Goal: Transaction & Acquisition: Purchase product/service

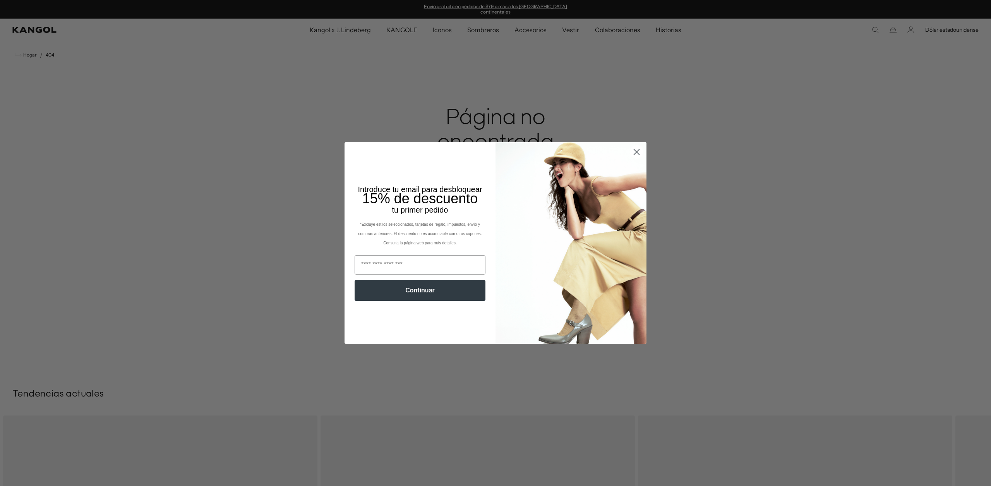
click at [635, 151] on icon "Cerrar diálogo" at bounding box center [636, 151] width 5 height 5
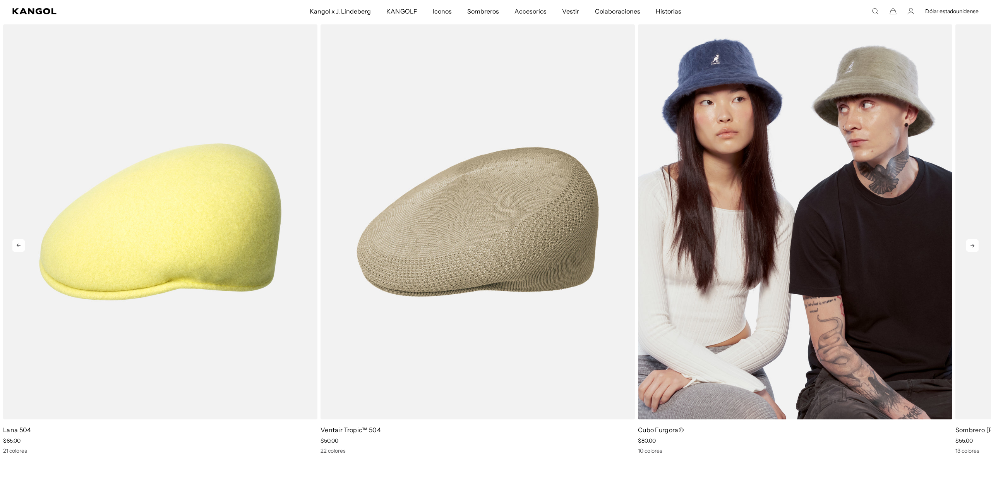
scroll to position [392, 0]
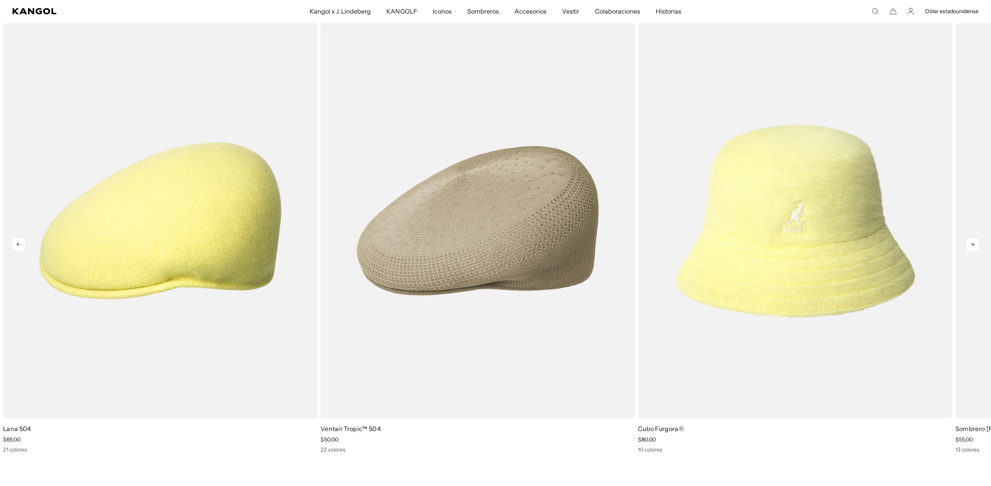
click at [974, 240] on icon at bounding box center [972, 244] width 12 height 12
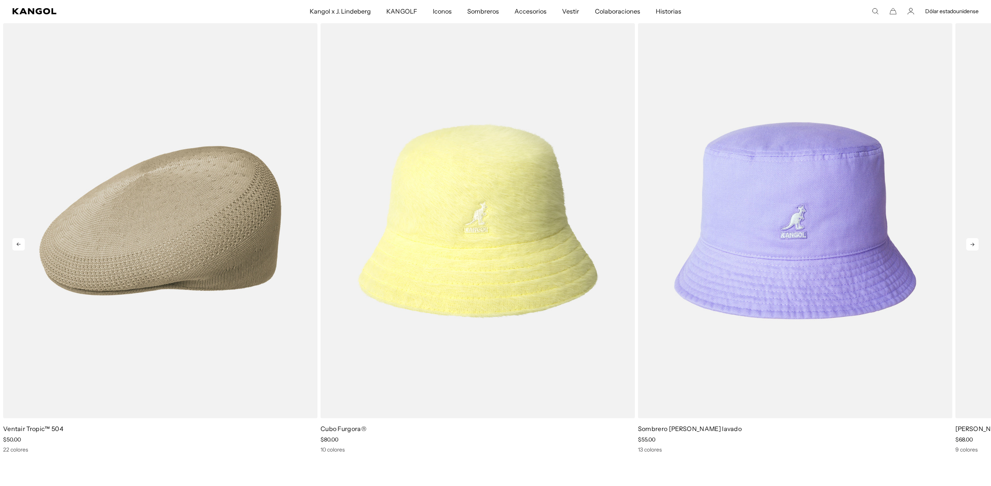
scroll to position [0, 159]
click at [974, 240] on icon at bounding box center [972, 244] width 12 height 12
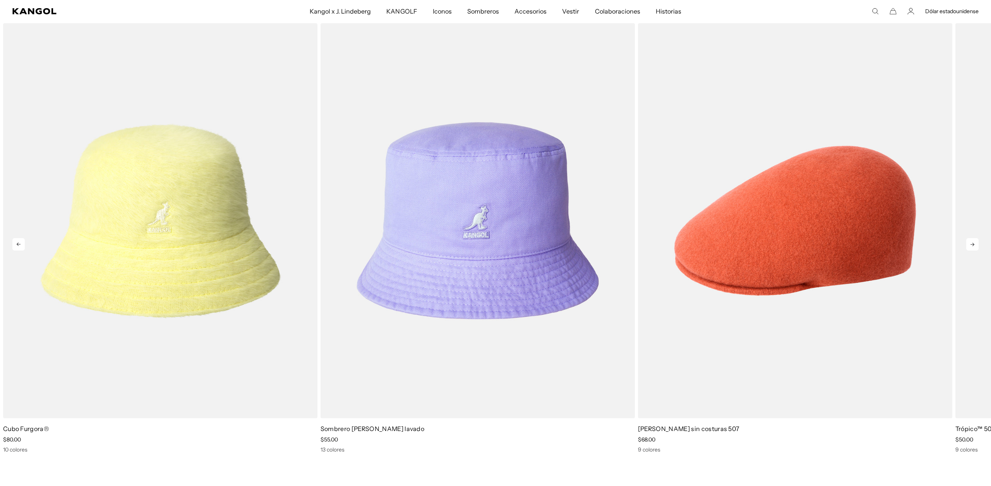
click at [974, 240] on icon at bounding box center [972, 244] width 12 height 12
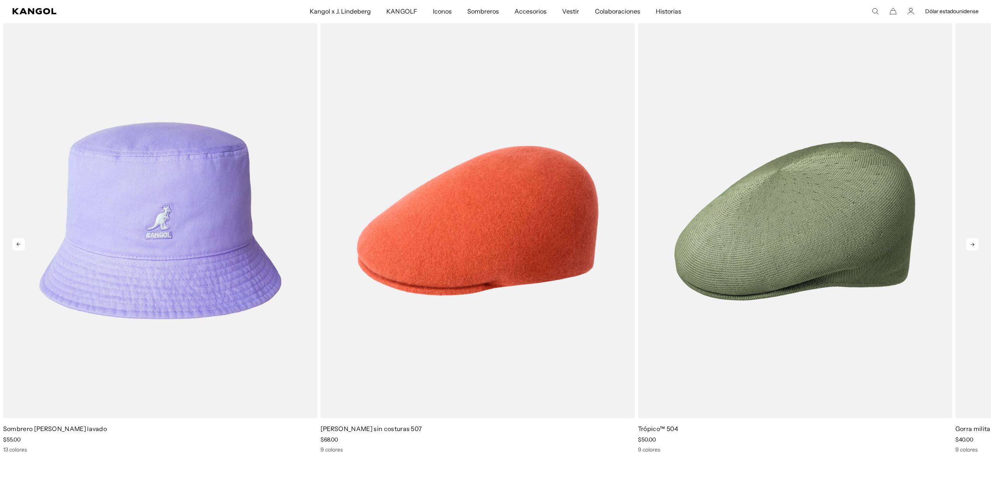
click at [974, 240] on icon at bounding box center [972, 244] width 12 height 12
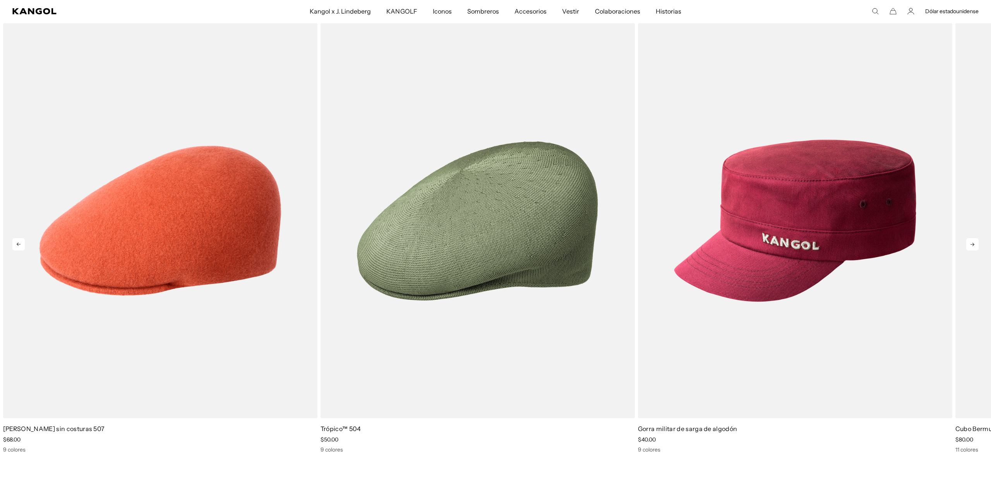
click at [974, 240] on icon at bounding box center [972, 244] width 12 height 12
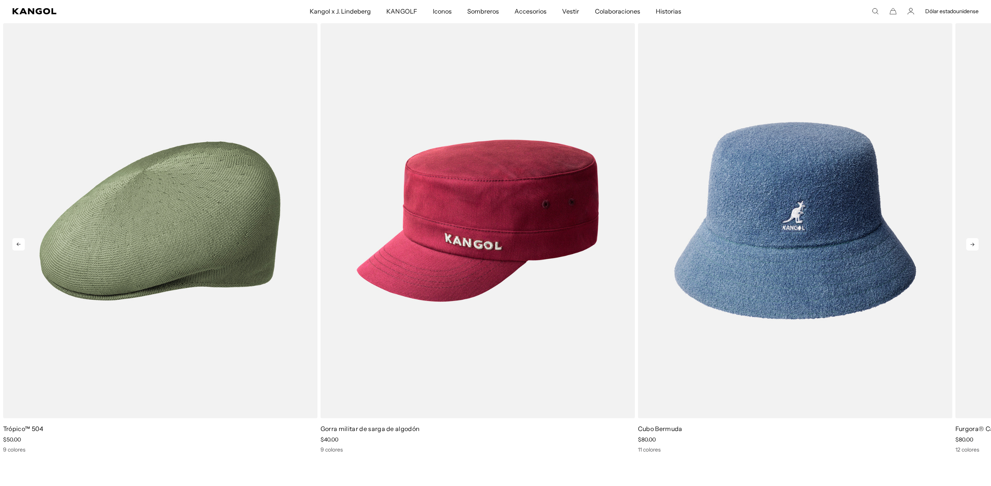
click at [974, 240] on icon at bounding box center [972, 244] width 12 height 12
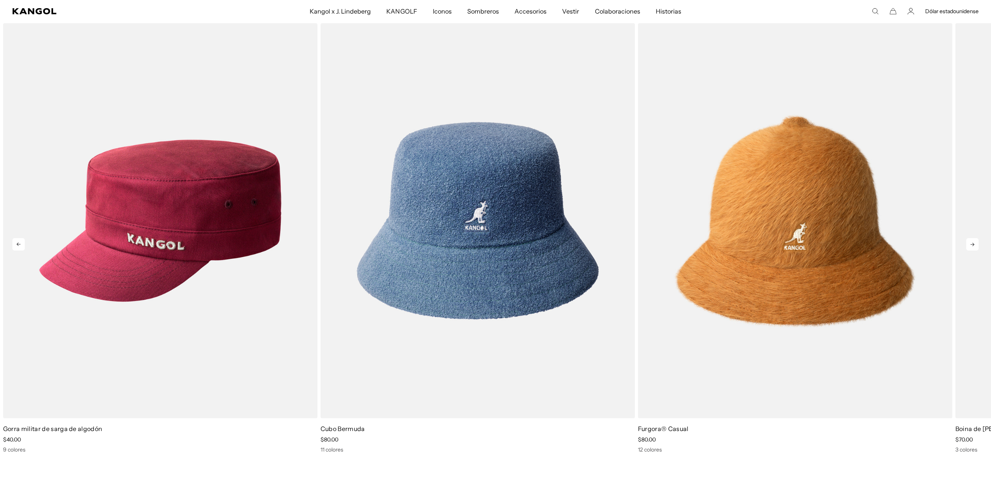
scroll to position [0, 159]
click at [974, 240] on icon at bounding box center [972, 244] width 12 height 12
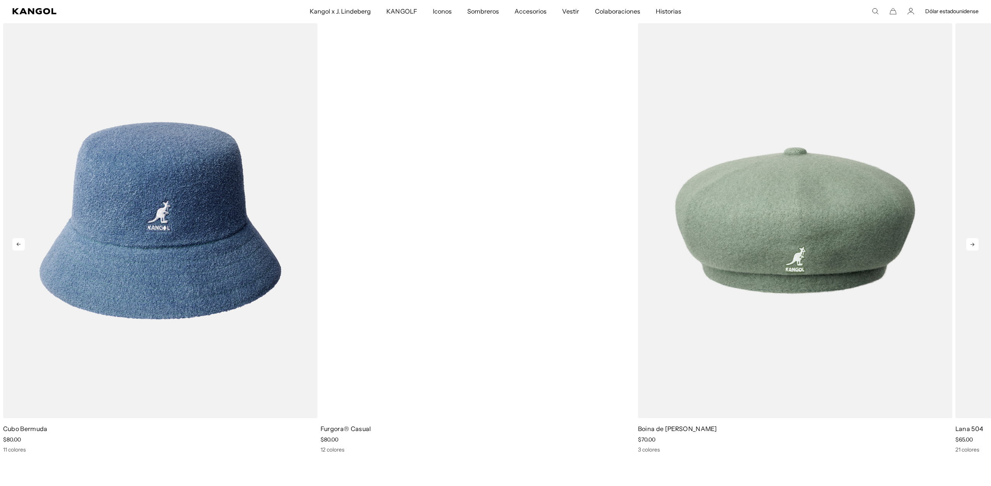
scroll to position [0, 0]
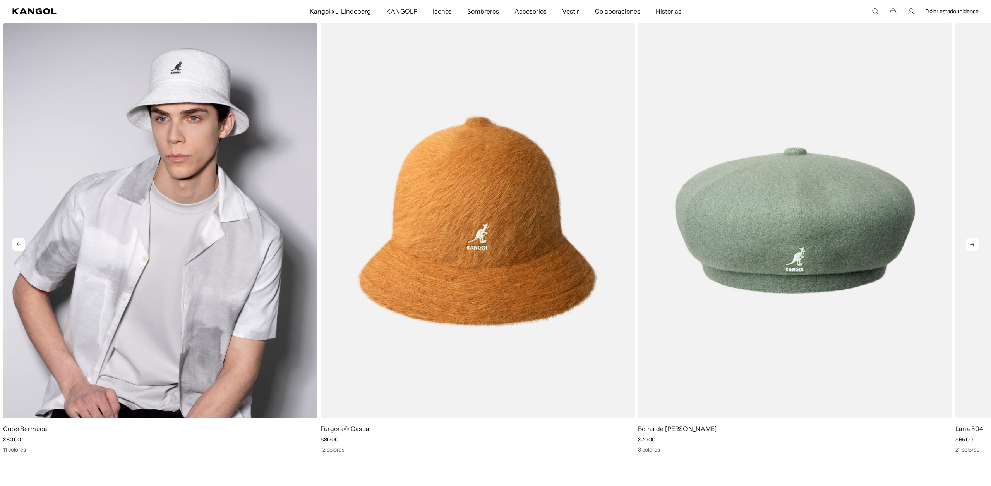
click at [167, 207] on img "8 de 10" at bounding box center [160, 220] width 314 height 394
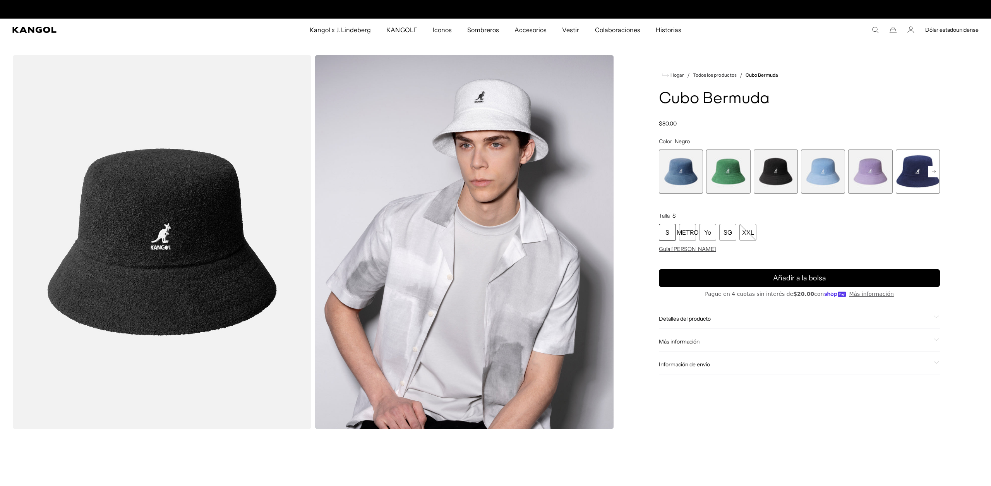
click at [935, 167] on rect at bounding box center [934, 172] width 12 height 12
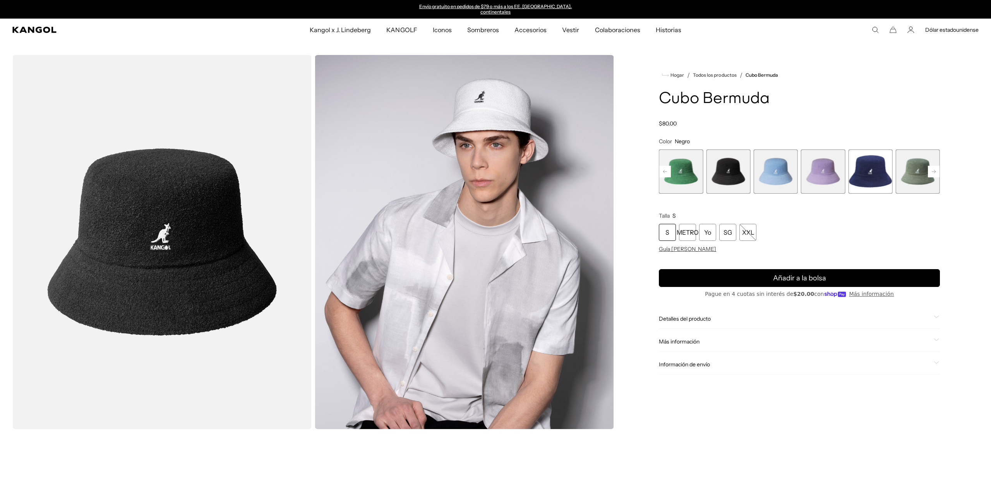
click at [935, 170] on icon at bounding box center [934, 171] width 4 height 3
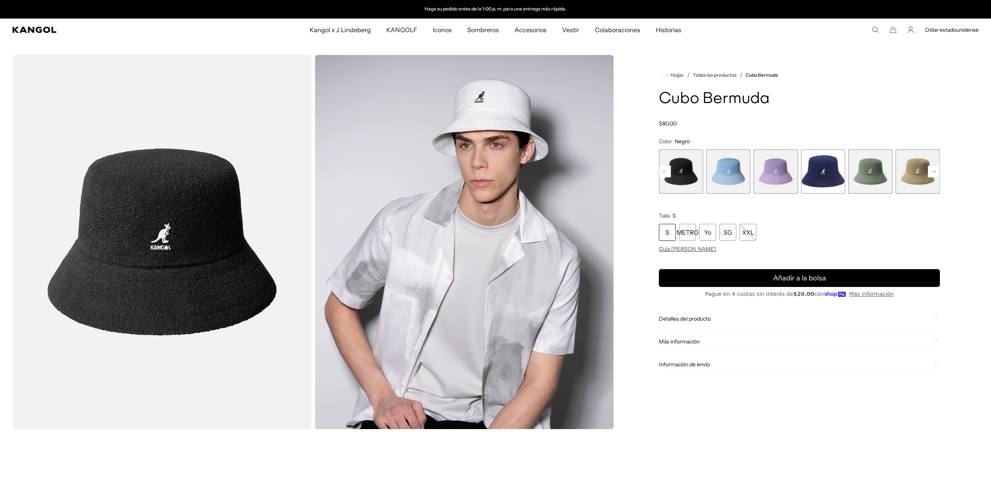
click at [935, 167] on icon at bounding box center [934, 171] width 12 height 12
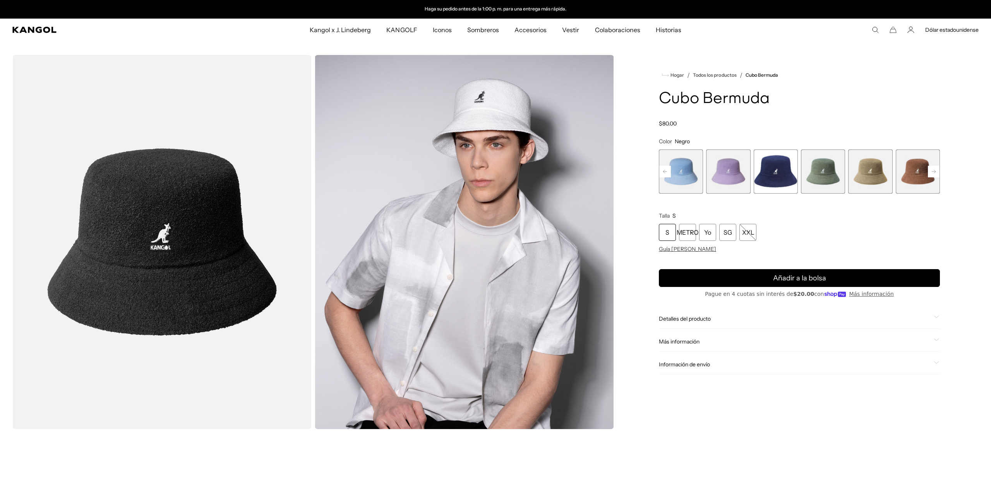
scroll to position [0, 0]
click at [935, 167] on rect at bounding box center [934, 172] width 12 height 12
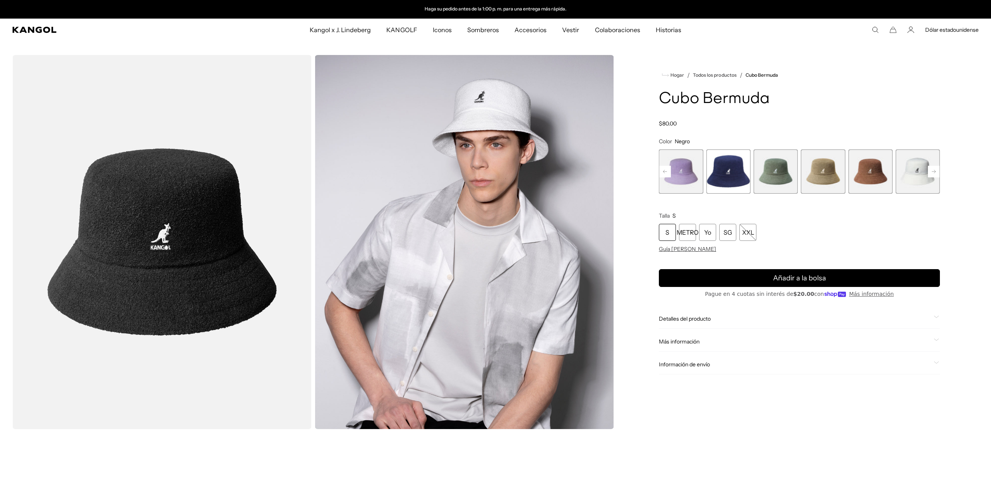
click at [935, 167] on rect at bounding box center [934, 172] width 12 height 12
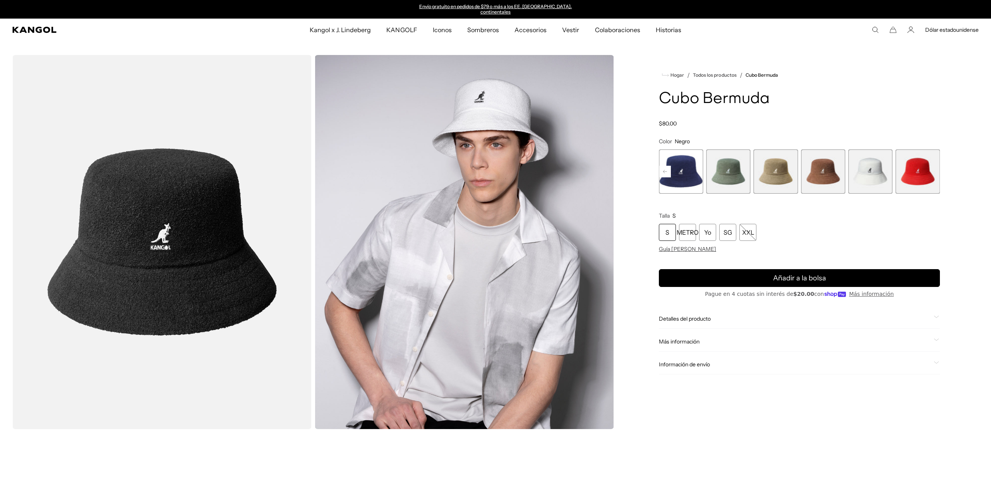
click at [911, 166] on span "11 de 11" at bounding box center [918, 171] width 44 height 44
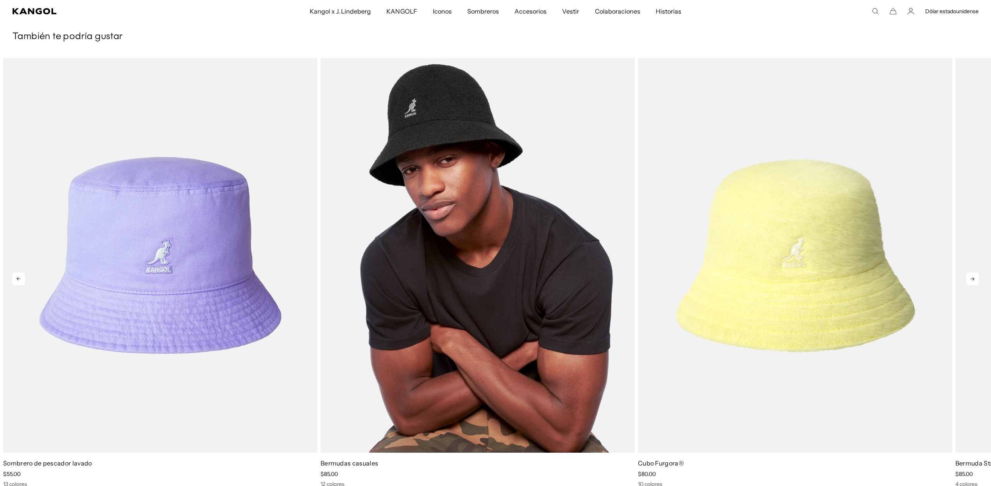
scroll to position [0, 159]
click at [462, 236] on img "2 de 5" at bounding box center [478, 255] width 314 height 394
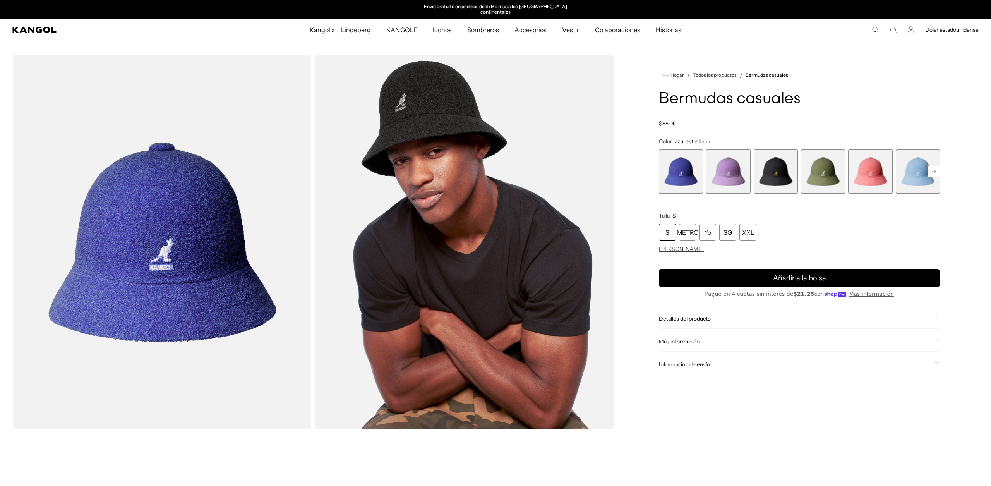
click at [935, 166] on rect at bounding box center [934, 172] width 12 height 12
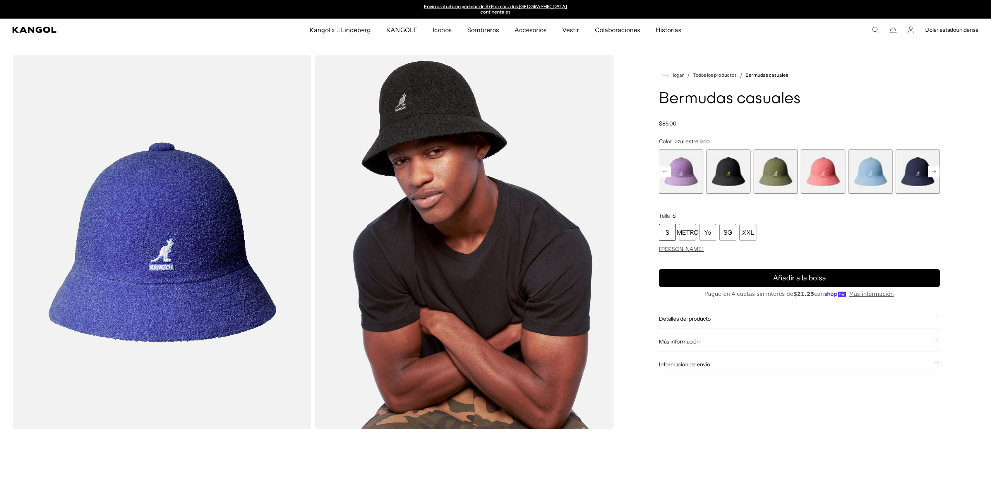
click at [935, 166] on rect at bounding box center [934, 172] width 12 height 12
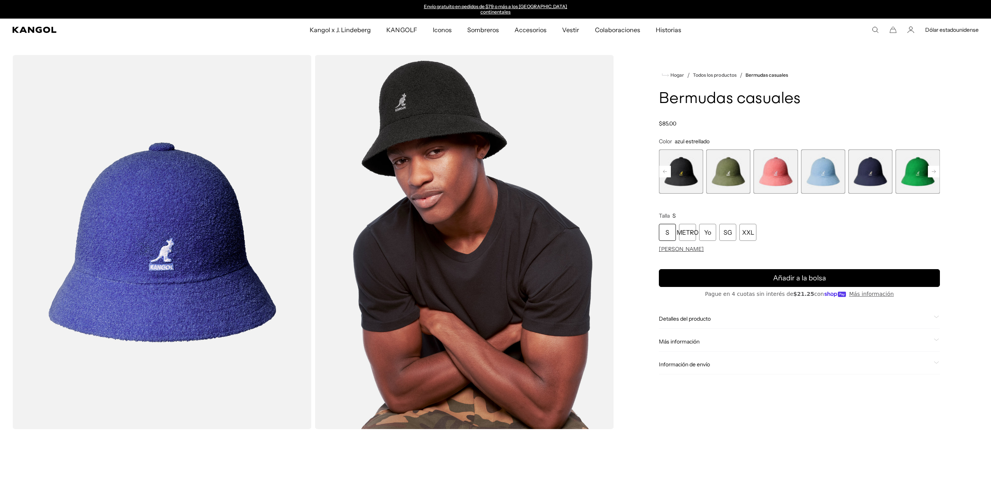
click at [935, 166] on rect at bounding box center [934, 172] width 12 height 12
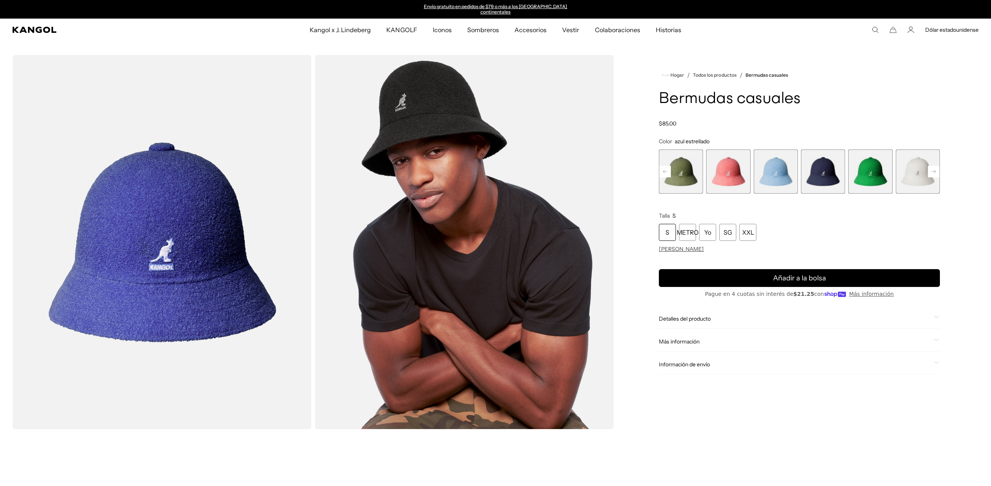
click at [935, 166] on rect at bounding box center [934, 172] width 12 height 12
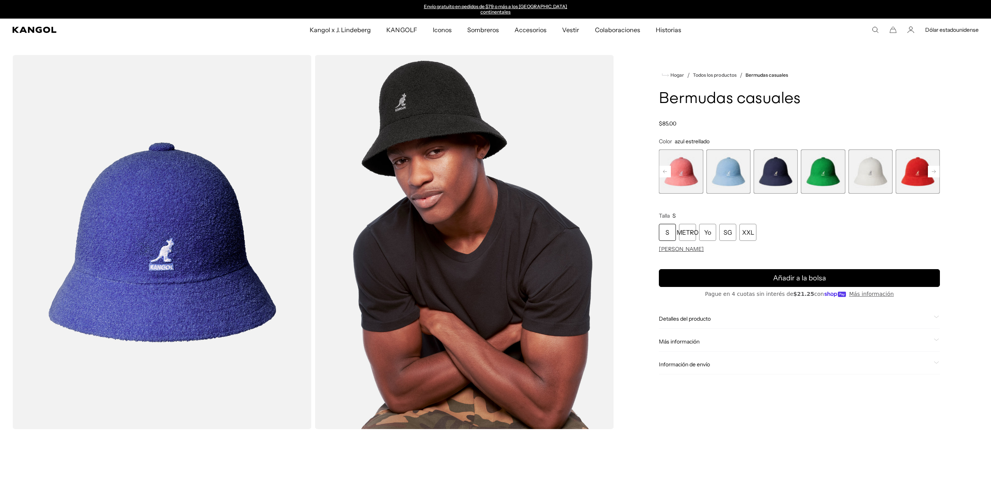
click at [935, 166] on rect at bounding box center [934, 172] width 12 height 12
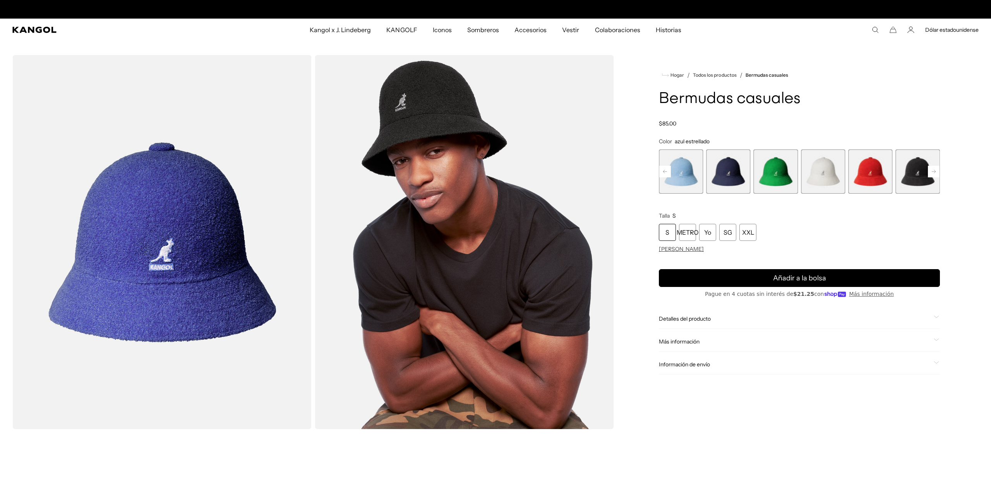
scroll to position [0, 159]
click at [874, 162] on span "10 de 12" at bounding box center [870, 171] width 44 height 44
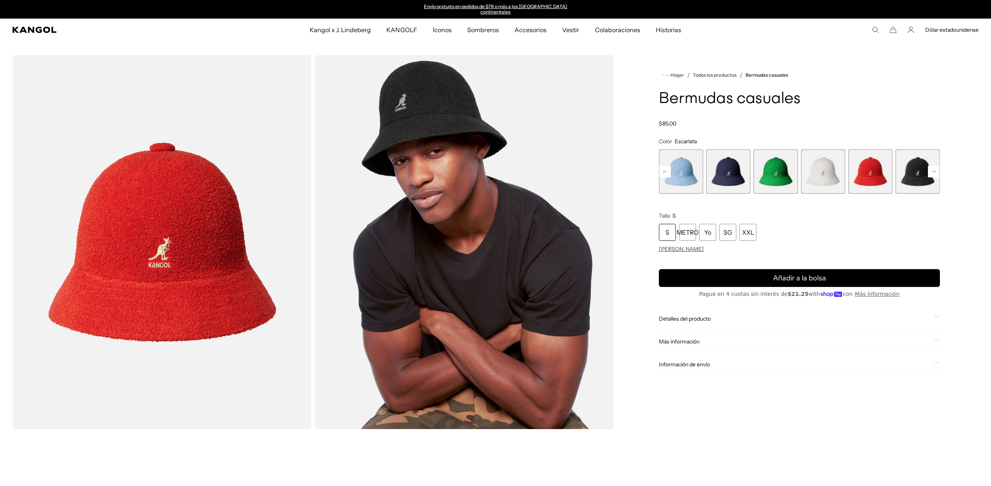
click at [910, 168] on span "11 de 12" at bounding box center [918, 171] width 44 height 44
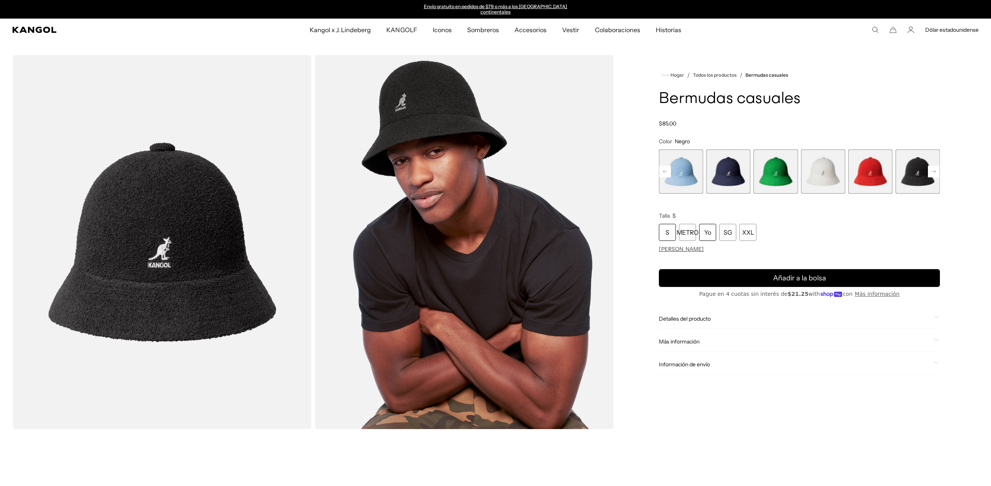
click at [708, 228] on font "Yo" at bounding box center [707, 232] width 7 height 8
click at [824, 274] on font "Añadir a la bolsa" at bounding box center [799, 278] width 53 height 9
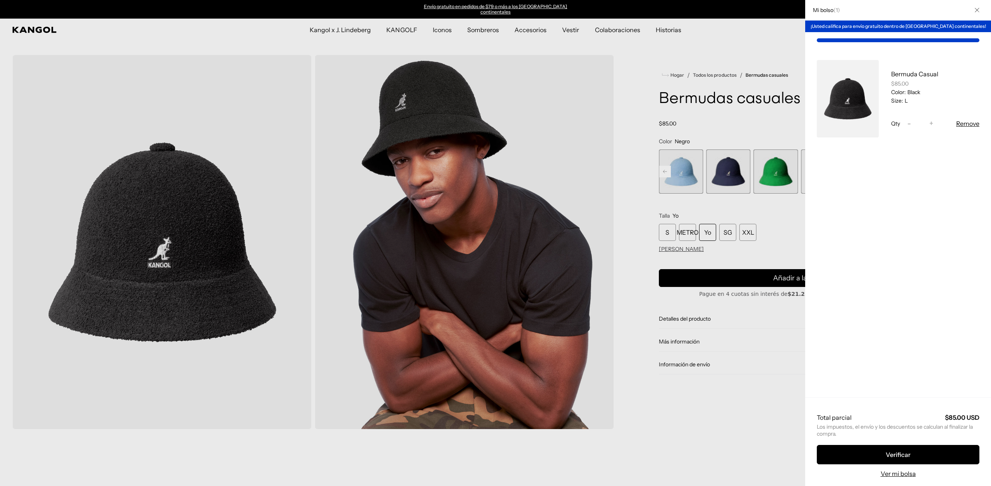
click at [979, 11] on icon "Cerca" at bounding box center [977, 10] width 5 height 5
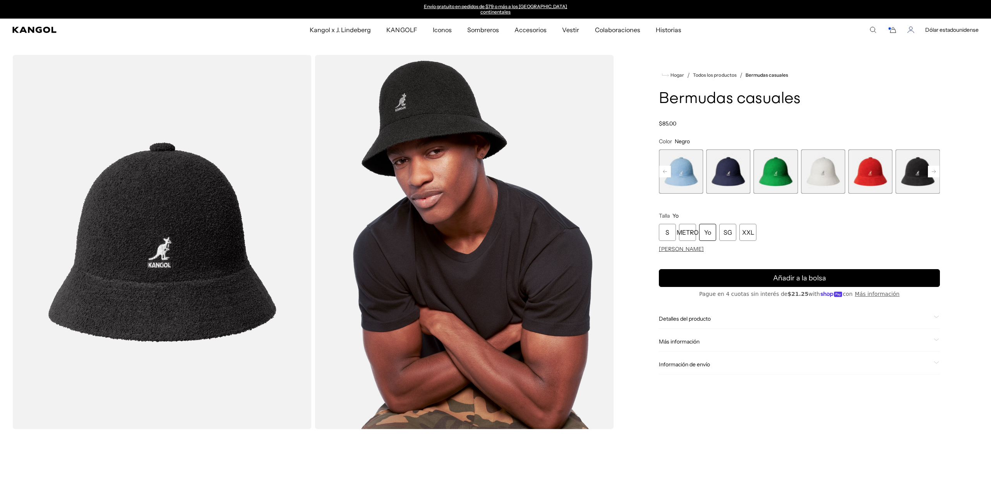
click at [912, 26] on icon "Cuenta" at bounding box center [910, 29] width 7 height 7
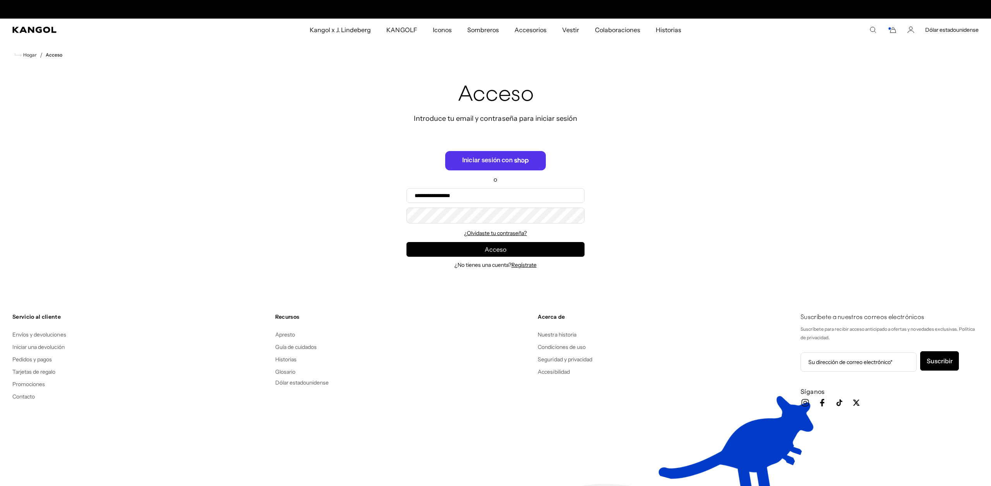
scroll to position [0, 159]
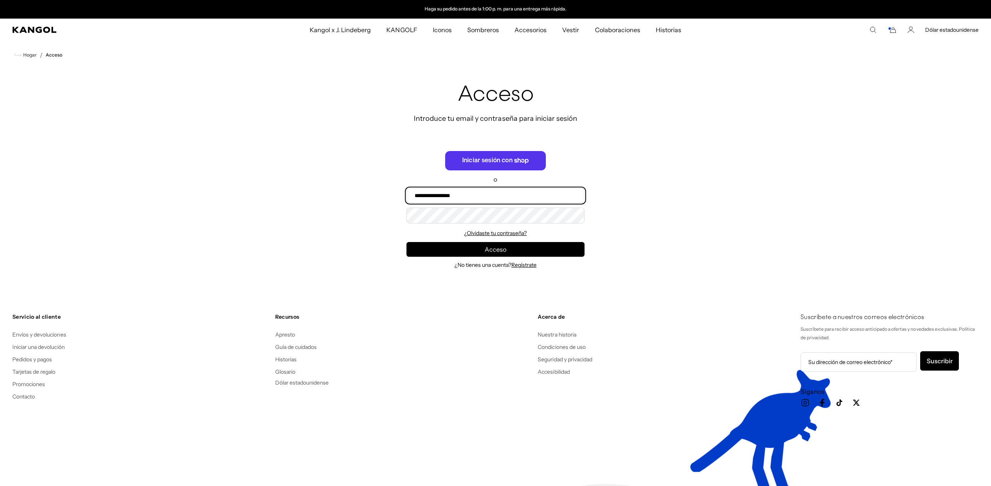
click at [427, 189] on input "Correo electrónico" at bounding box center [495, 195] width 178 height 15
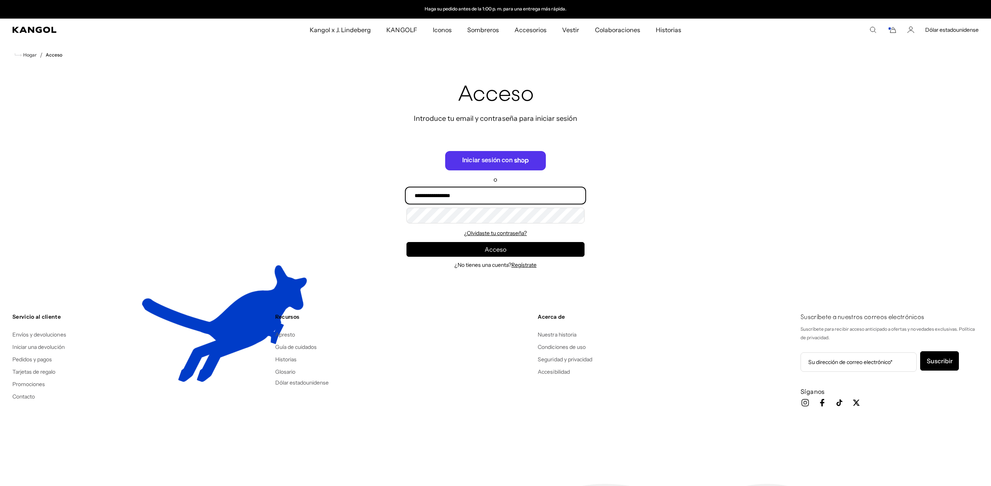
type input "**********"
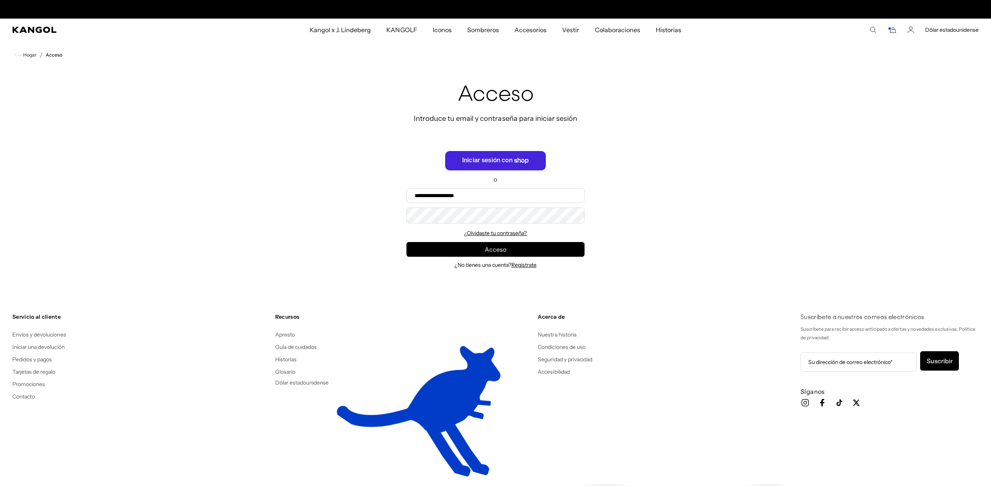
scroll to position [0, 0]
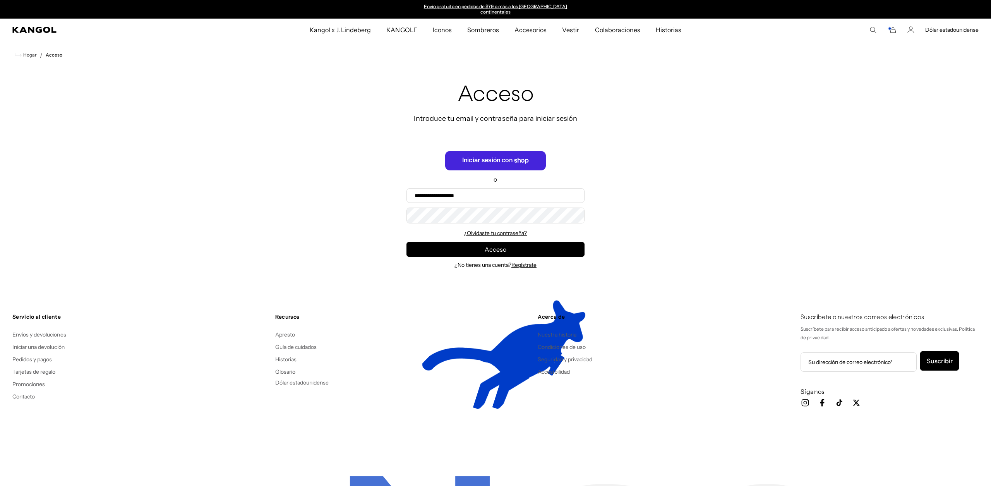
click at [509, 158] on font "Iniciar sesión con" at bounding box center [487, 161] width 50 height 6
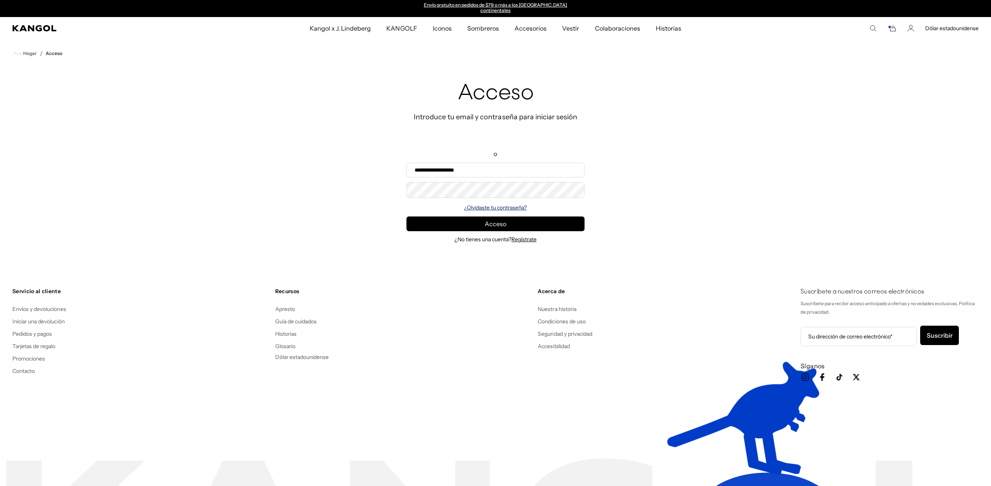
scroll to position [0, 159]
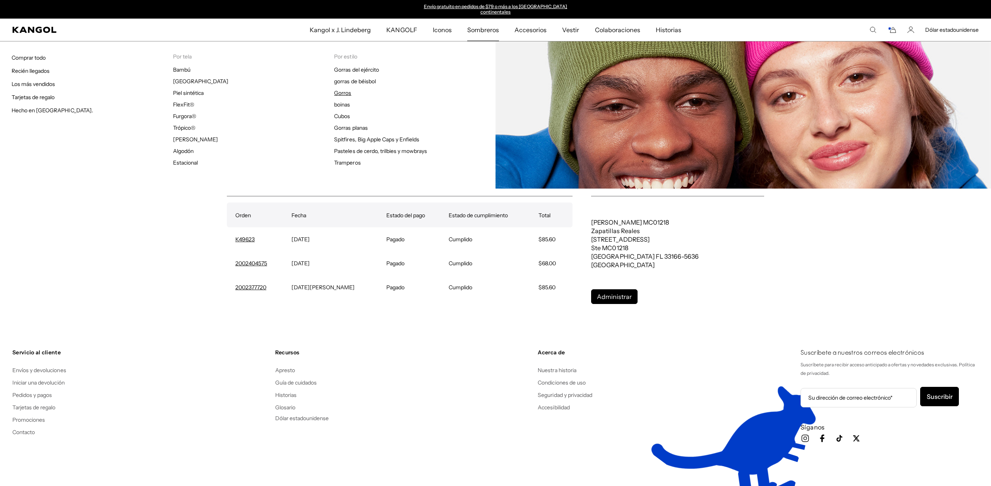
click at [343, 89] on font "Gorros" at bounding box center [342, 92] width 17 height 7
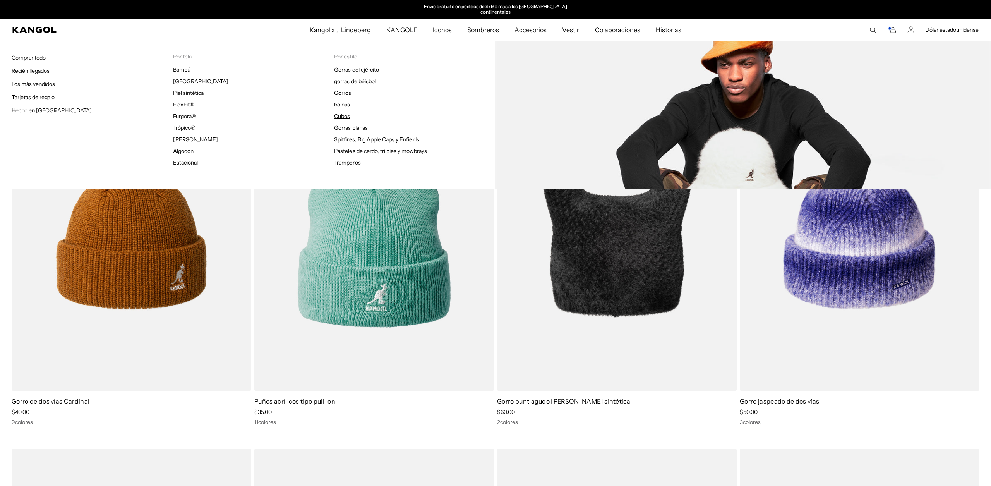
click at [341, 113] on font "Cubos" at bounding box center [342, 116] width 16 height 7
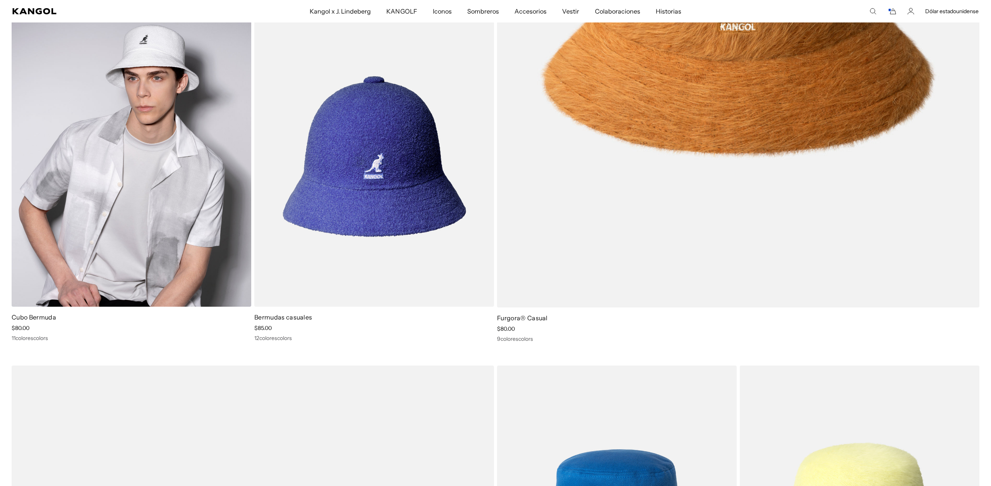
click at [152, 125] on img at bounding box center [132, 156] width 240 height 301
